Goal: Information Seeking & Learning: Compare options

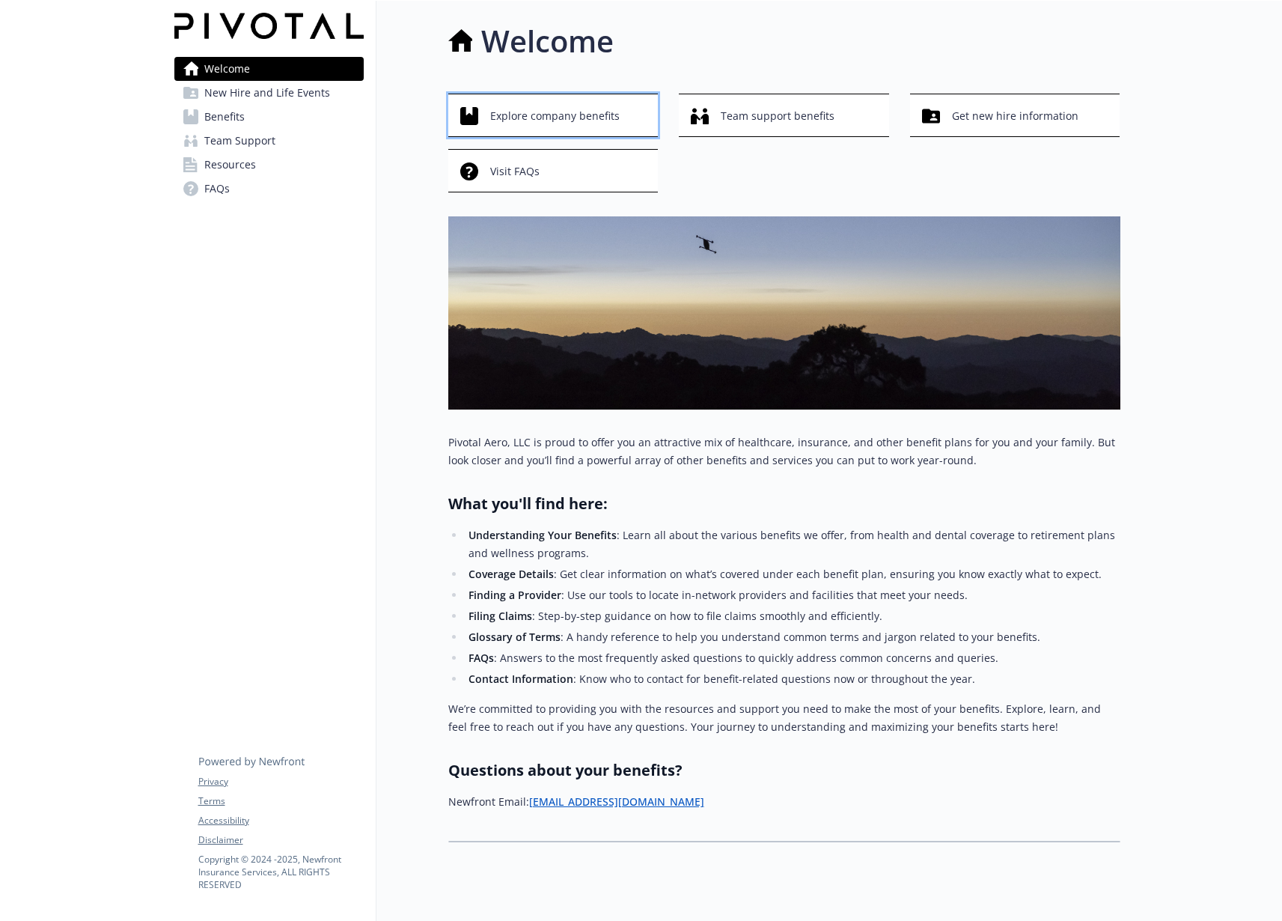
click at [614, 127] on span "Explore company benefits" at bounding box center [555, 116] width 130 height 28
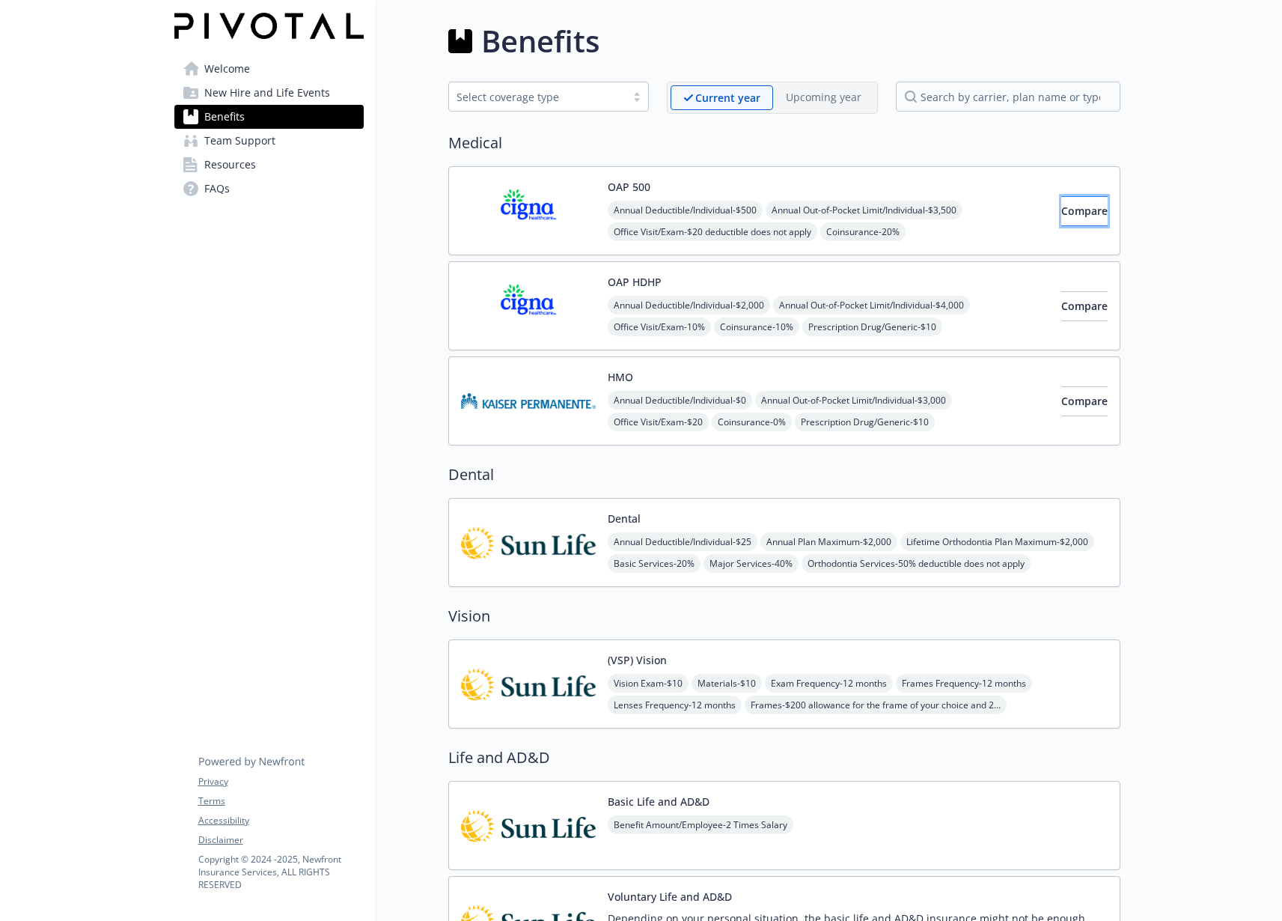
click at [1077, 211] on span "Compare" at bounding box center [1085, 211] width 46 height 14
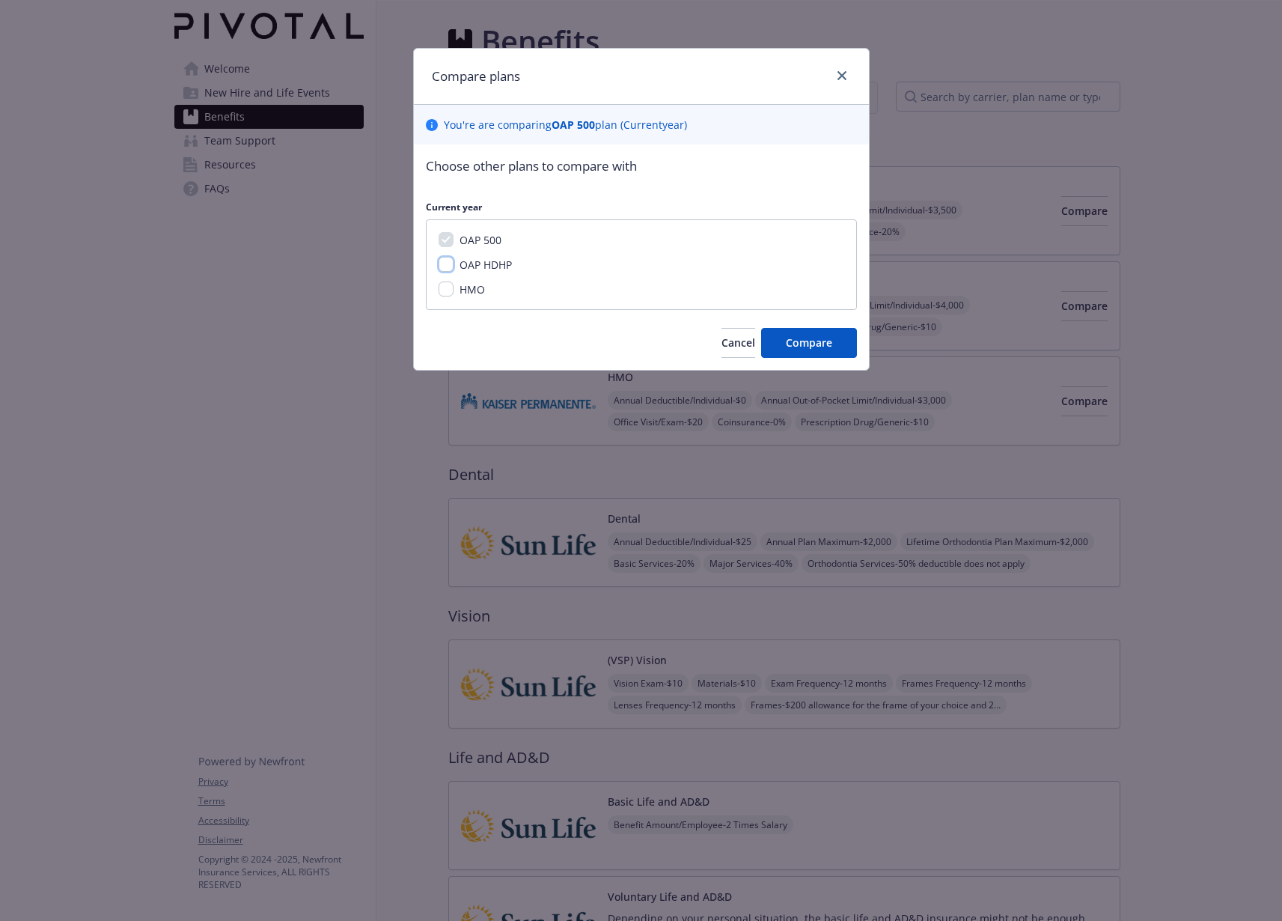
click at [448, 267] on input "OAP HDHP" at bounding box center [446, 264] width 15 height 15
checkbox input "true"
click at [819, 345] on span "Compare" at bounding box center [809, 342] width 46 height 14
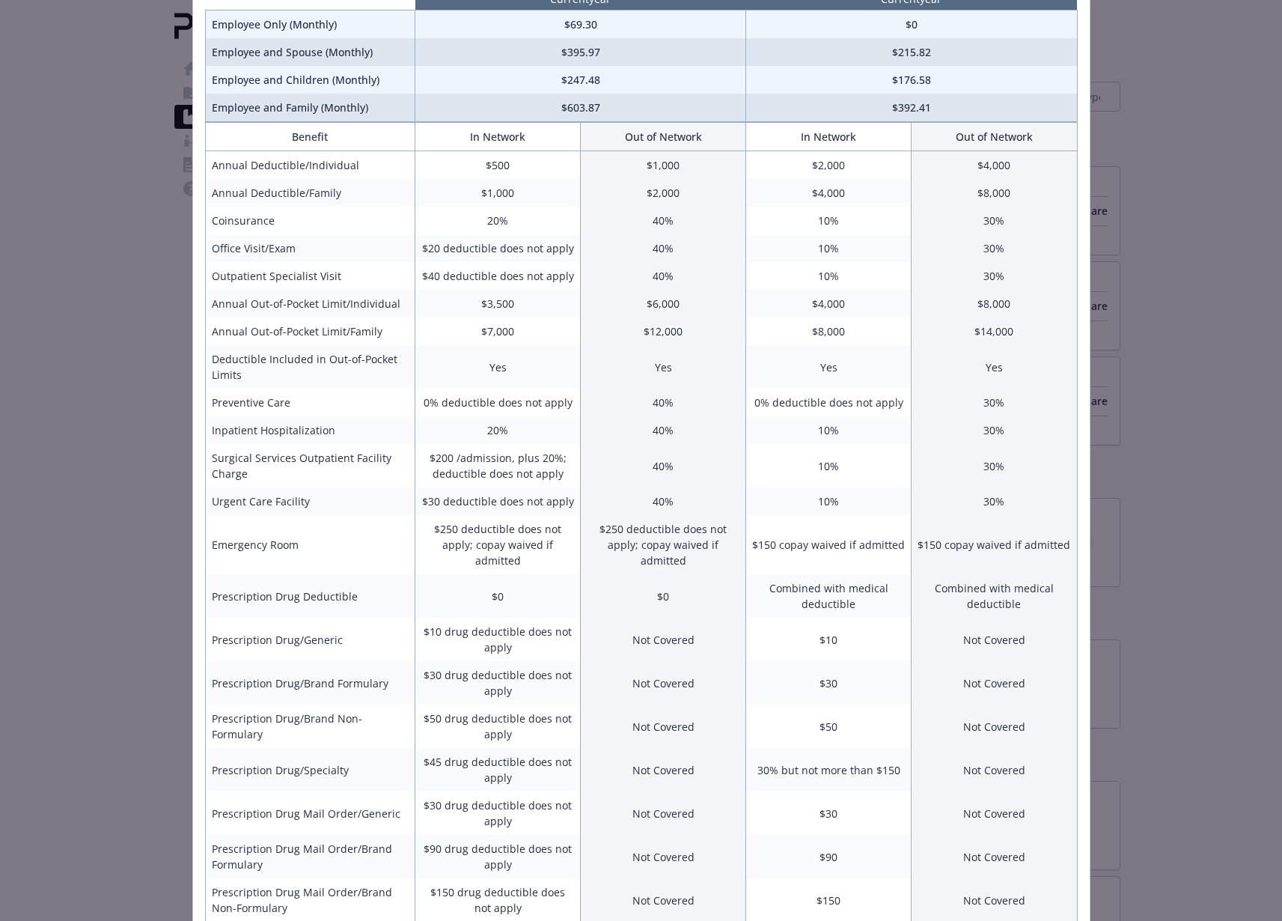
scroll to position [141, 0]
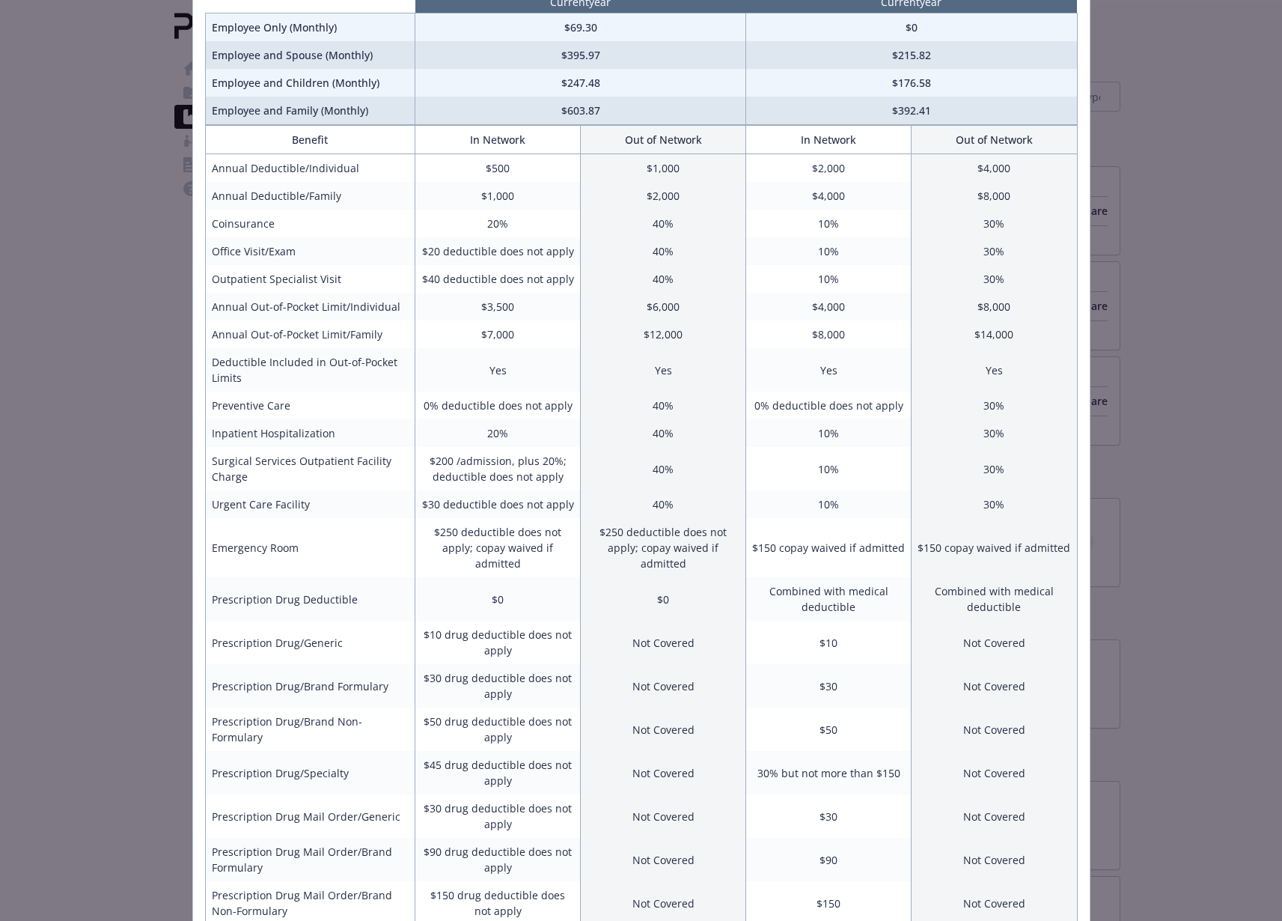
click at [1118, 148] on div "Benefits Info OAP 500 Current year OAP HDHP Current year Employee Only (Monthly…" at bounding box center [641, 460] width 1282 height 921
drag, startPoint x: 1152, startPoint y: 195, endPoint x: 1153, endPoint y: 183, distance: 12.0
click at [1150, 189] on div "Benefits Info OAP 500 Current year OAP HDHP Current year Employee Only (Monthly…" at bounding box center [641, 460] width 1282 height 921
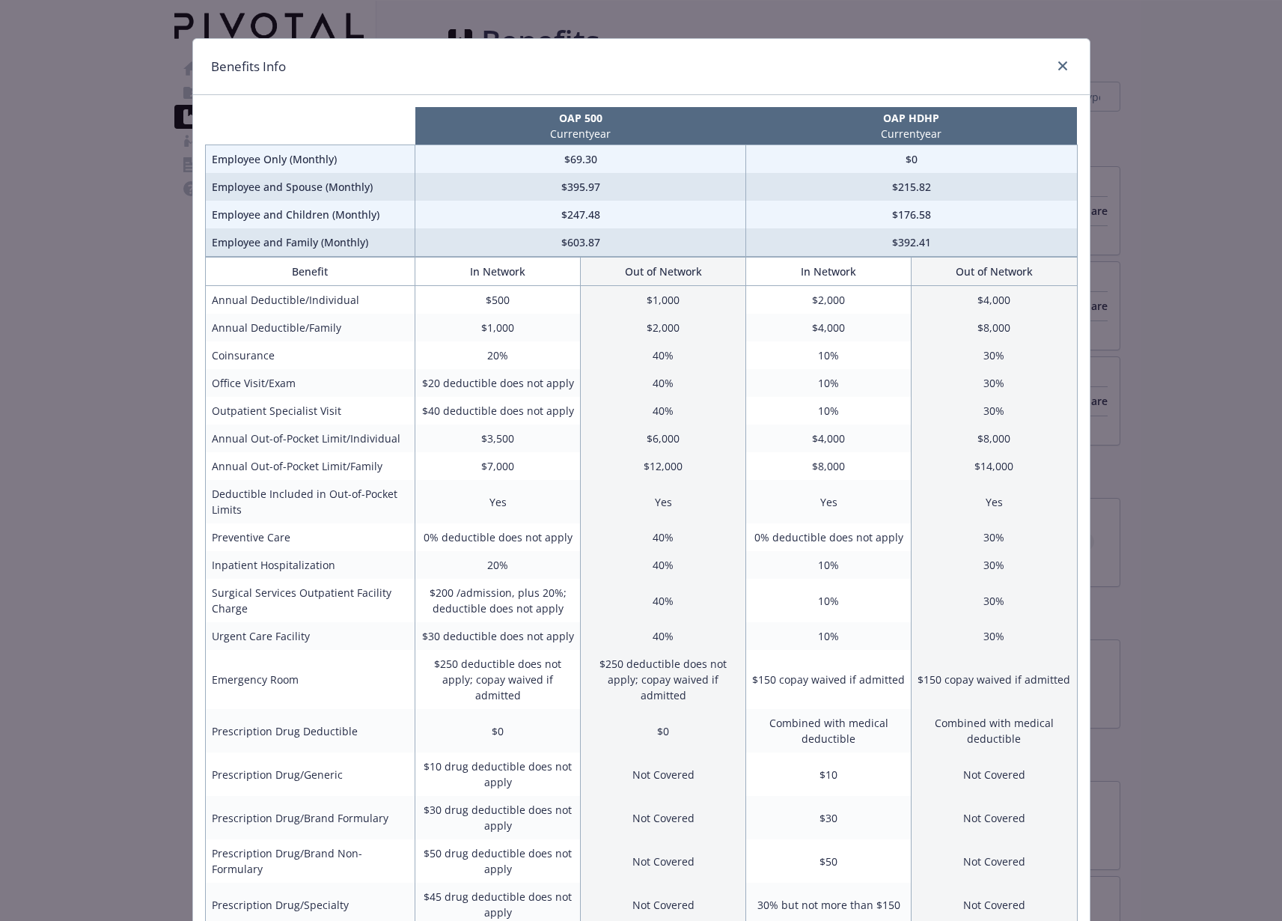
scroll to position [0, 0]
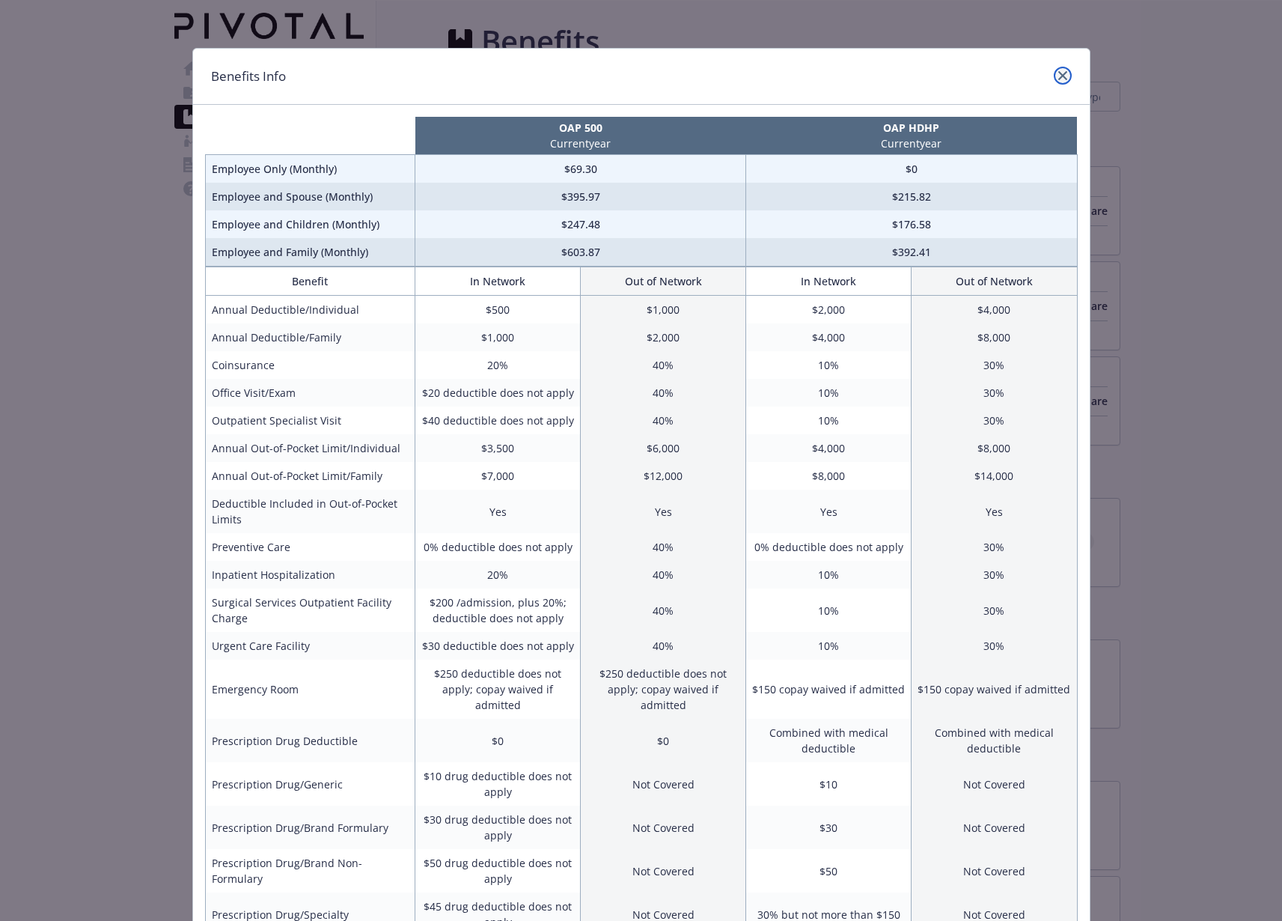
click at [1061, 77] on icon "close" at bounding box center [1063, 75] width 9 height 9
